Goal: Contribute content: Add original content to the website for others to see

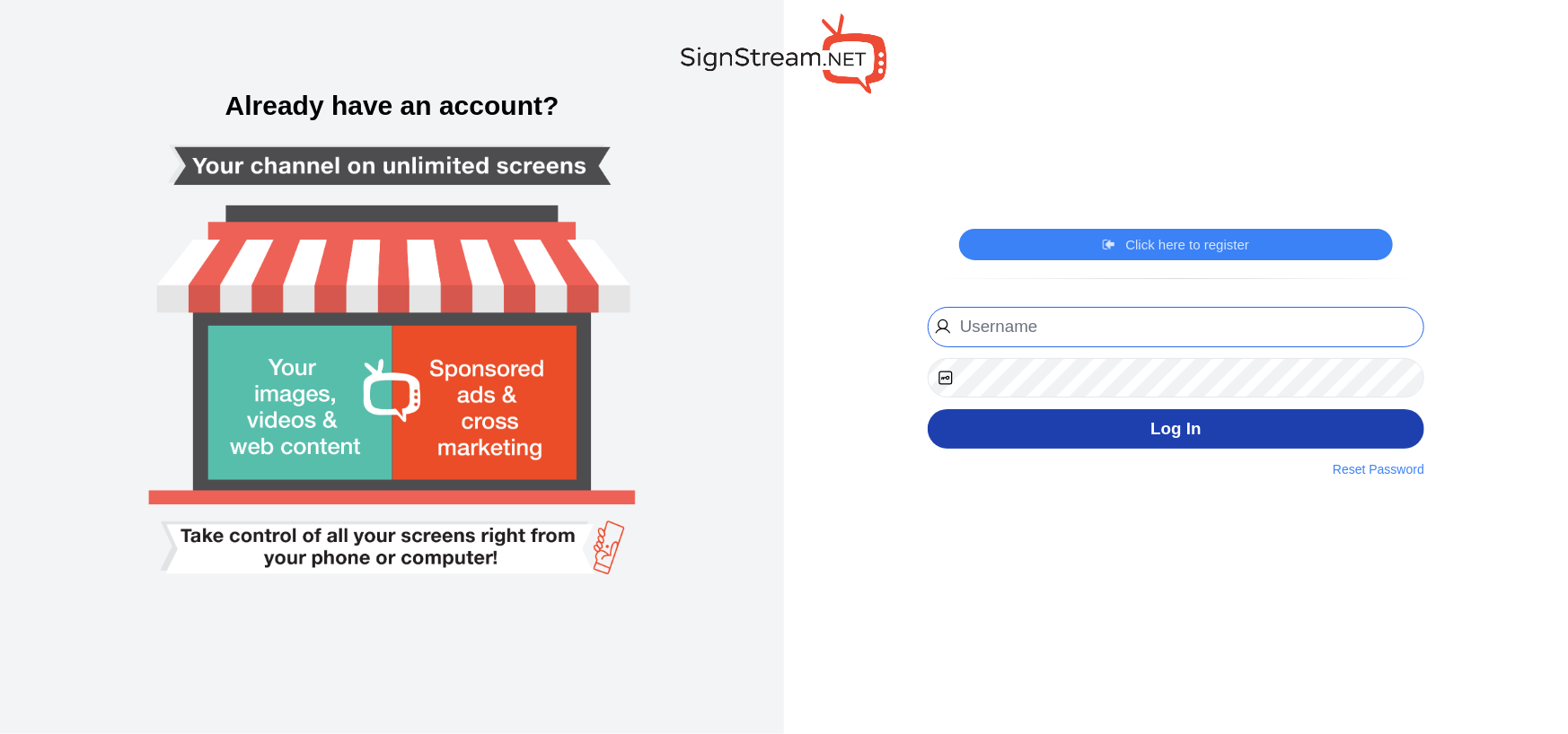
type input "[EMAIL_ADDRESS][DOMAIN_NAME]"
click at [1090, 427] on button "Log In" at bounding box center [1175, 429] width 496 height 41
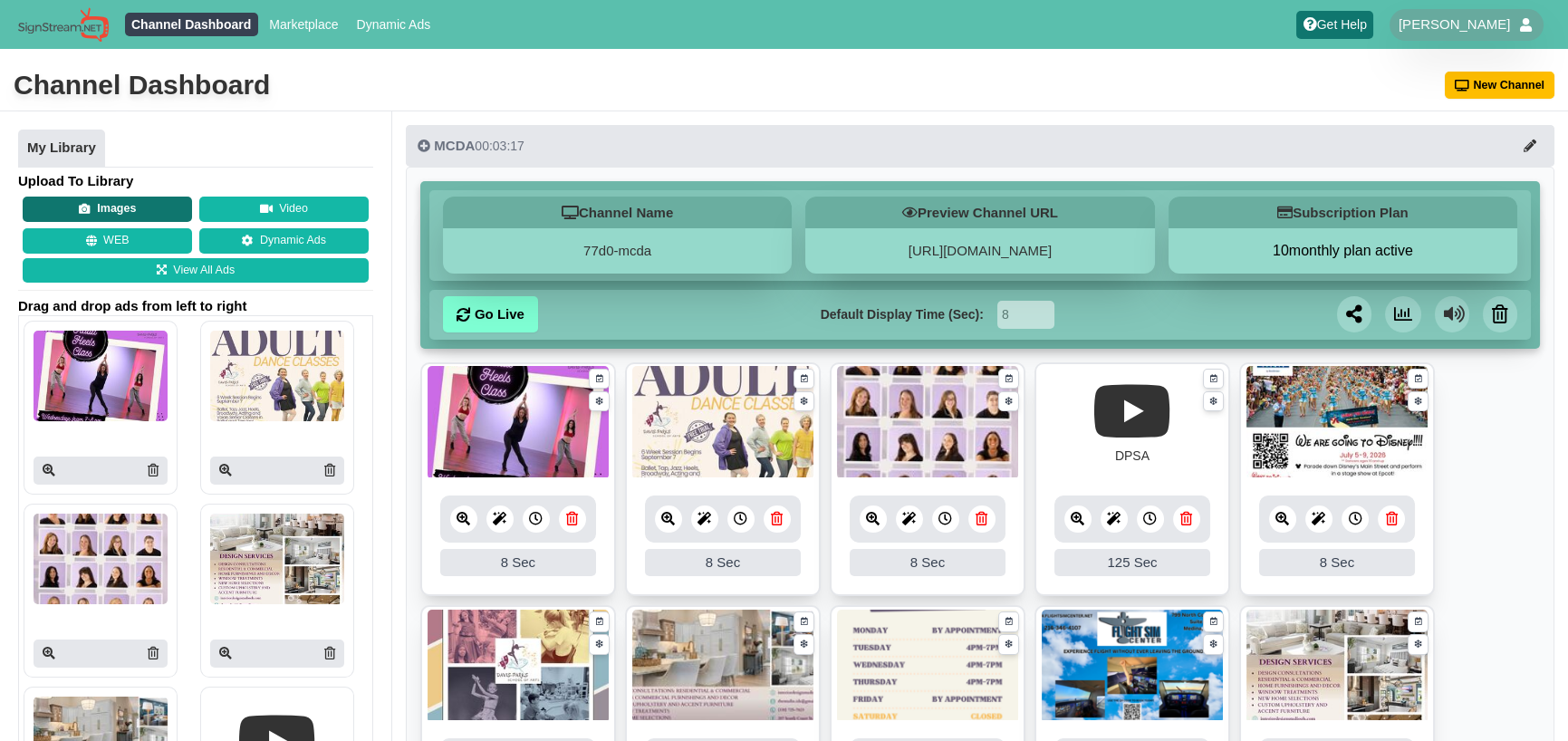
click at [134, 211] on button "Images" at bounding box center [108, 209] width 170 height 26
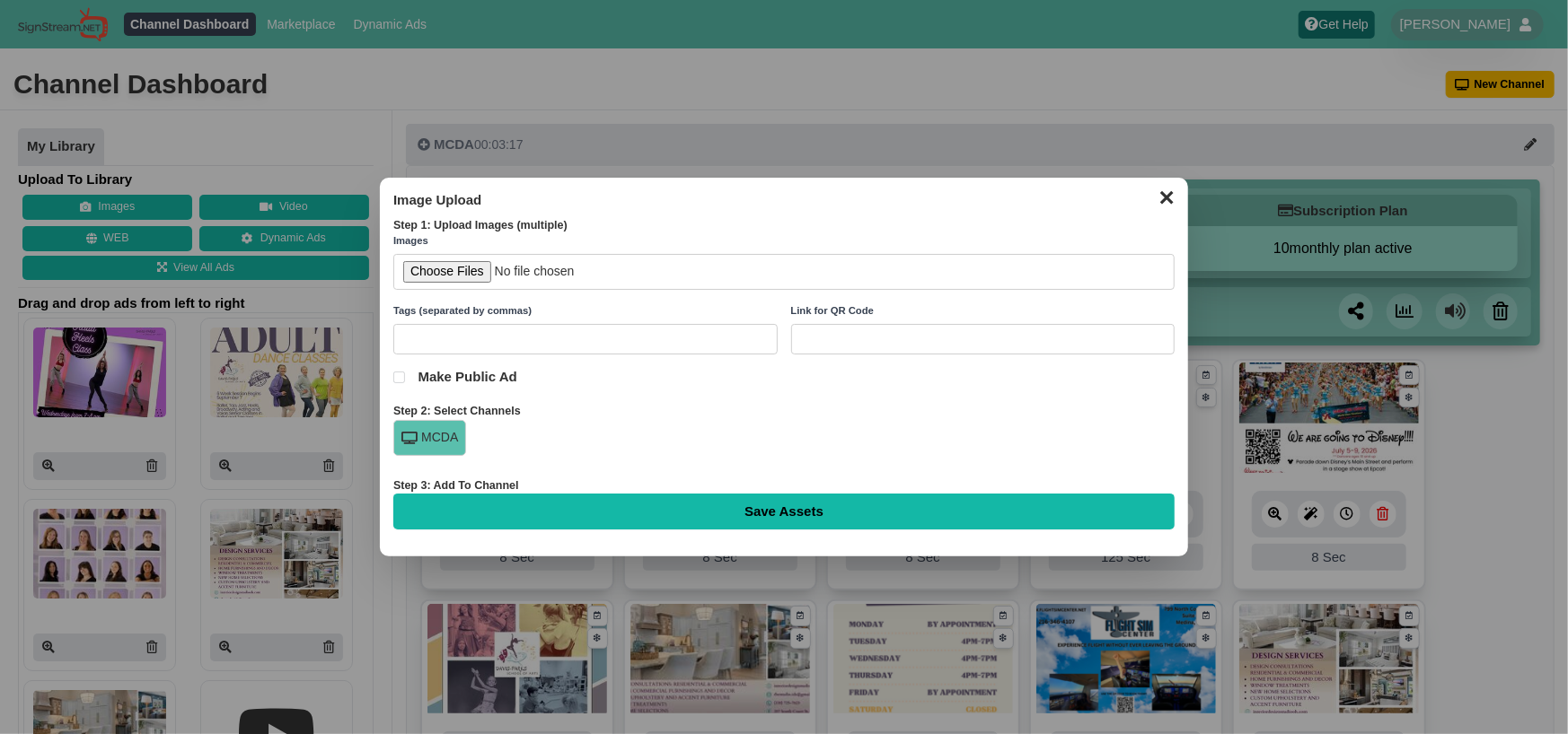
click at [440, 274] on input "file" at bounding box center [784, 272] width 782 height 37
type input "C:\fakepath\sneak peek.jpg"
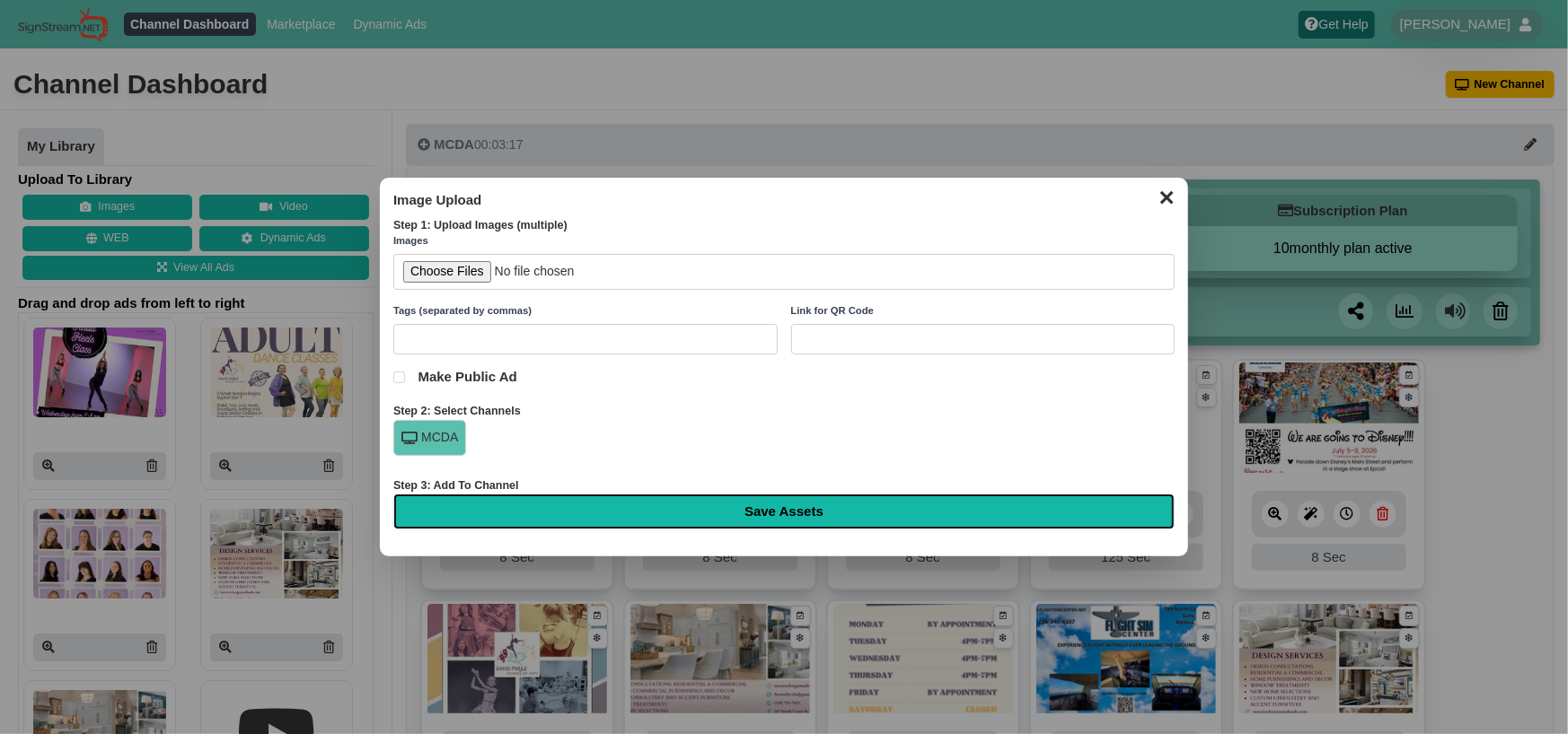
click at [666, 511] on input "Save Assets" at bounding box center [784, 512] width 782 height 36
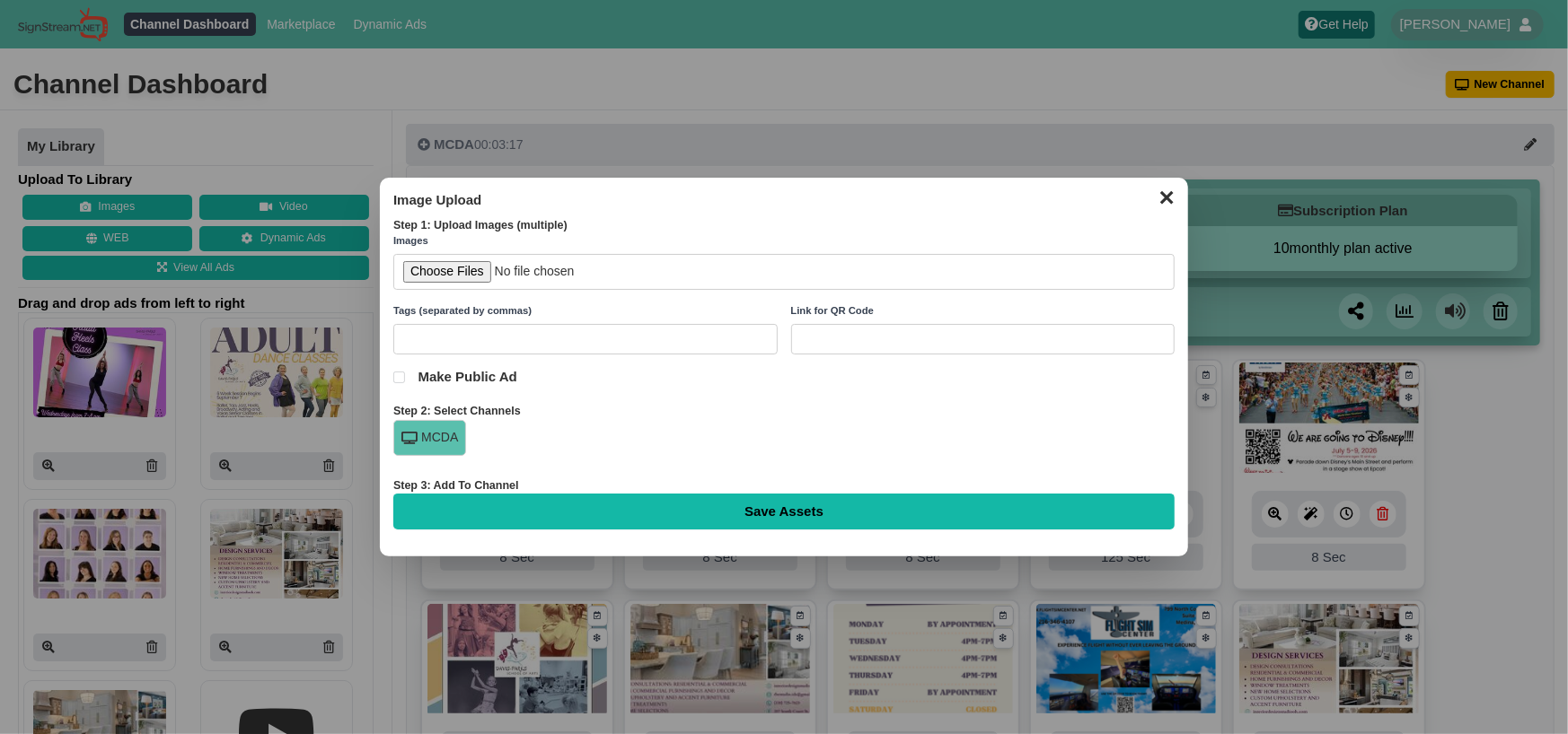
type input "Saving..."
